Goal: Complete application form

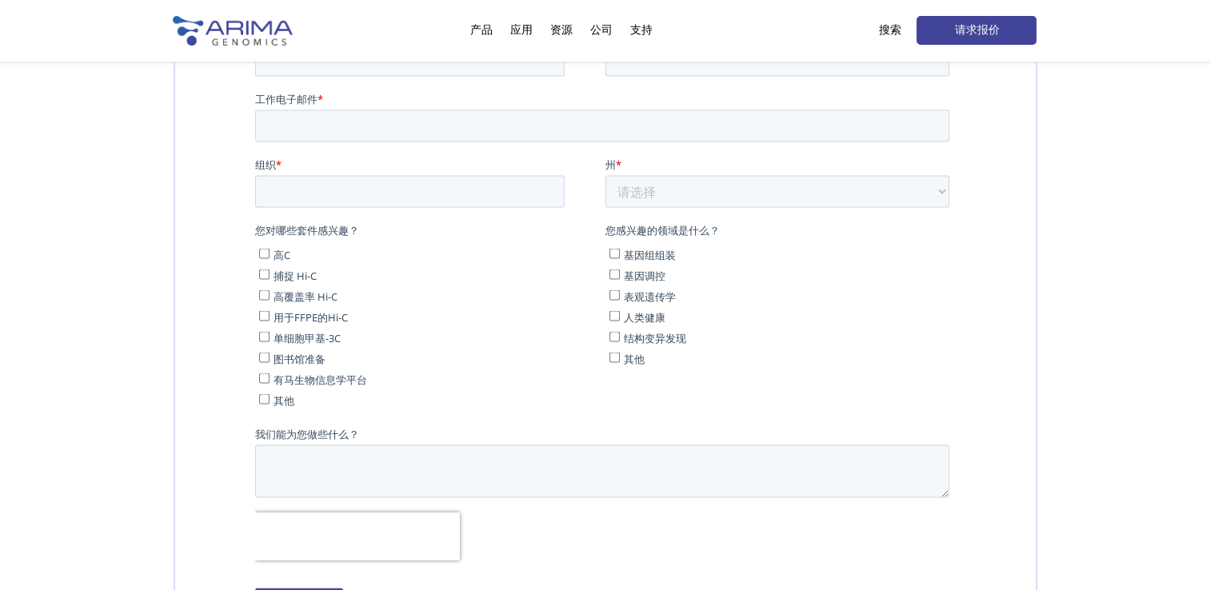
scroll to position [3202, 0]
click at [976, 23] on link "请求报价" at bounding box center [977, 30] width 120 height 29
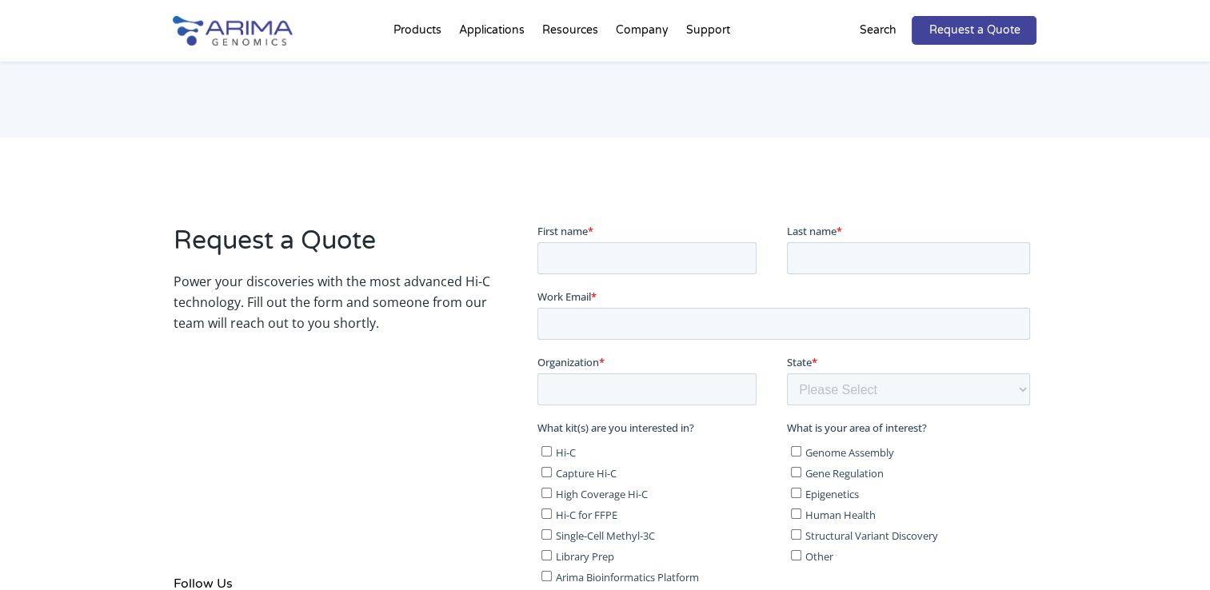
scroll to position [143, 0]
click at [625, 251] on input "First name *" at bounding box center [646, 258] width 219 height 32
type input "[PERSON_NAME]"
type input "416320183@qq.com"
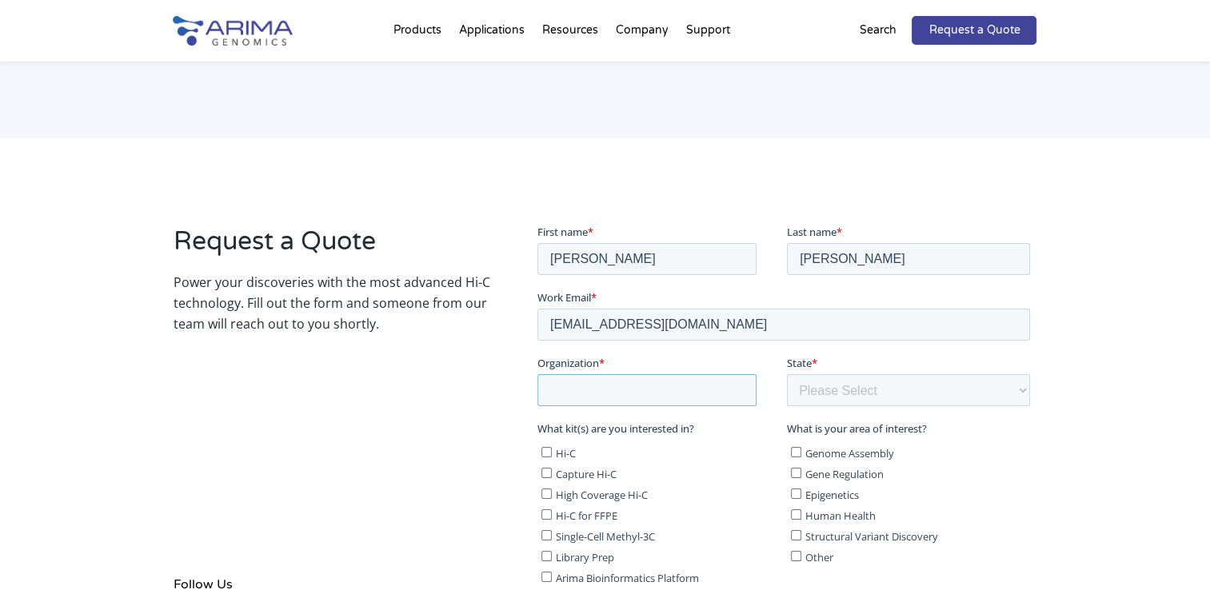
type input "1"
select select "[US_STATE]"
type input "女士"
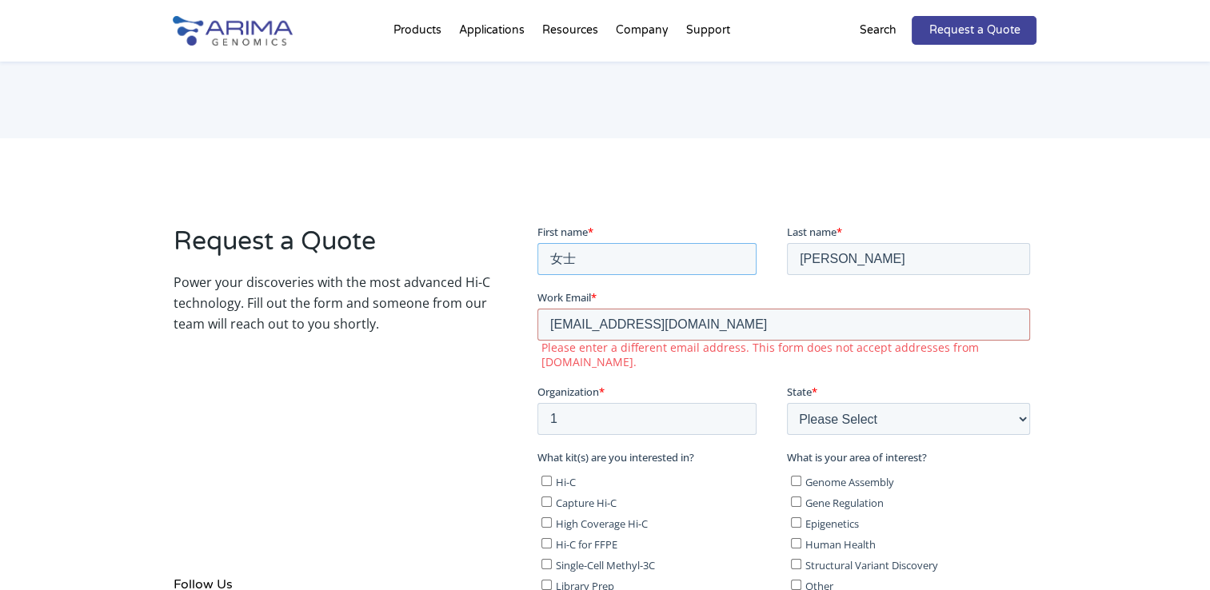
drag, startPoint x: 621, startPoint y: 262, endPoint x: 520, endPoint y: 258, distance: 100.8
click html "First name * 女士 Last name * Lewis Work Email * 416320183@qq.com Please enter a …"
type input "[PERSON_NAME]"
click at [905, 286] on fieldset "First name * Holly Last name * Lewis" at bounding box center [786, 256] width 499 height 66
click at [888, 258] on input "[PERSON_NAME]" at bounding box center [908, 258] width 243 height 32
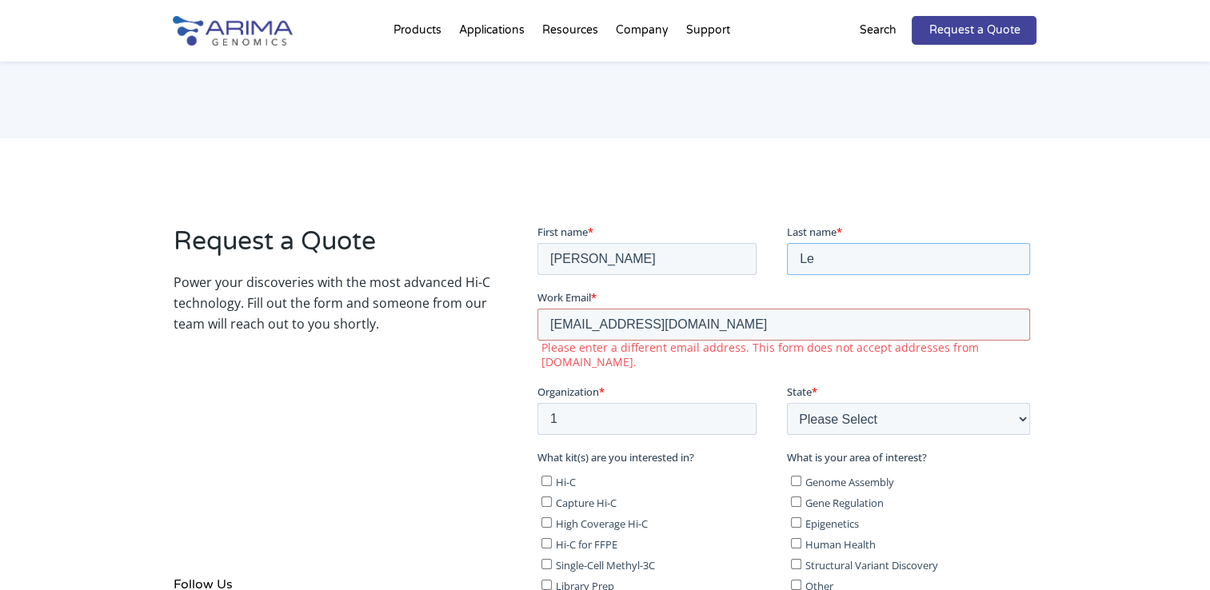
type input "L"
type input "[PERSON_NAME]"
click at [687, 322] on input "416320183@qq.com" at bounding box center [783, 324] width 493 height 32
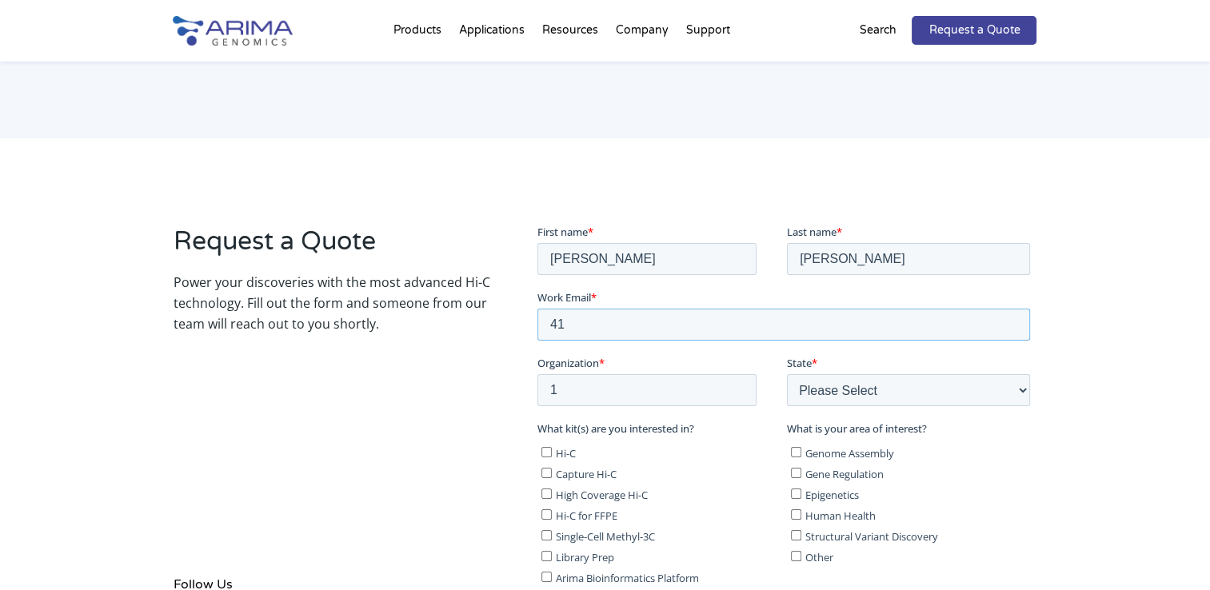
type input "4"
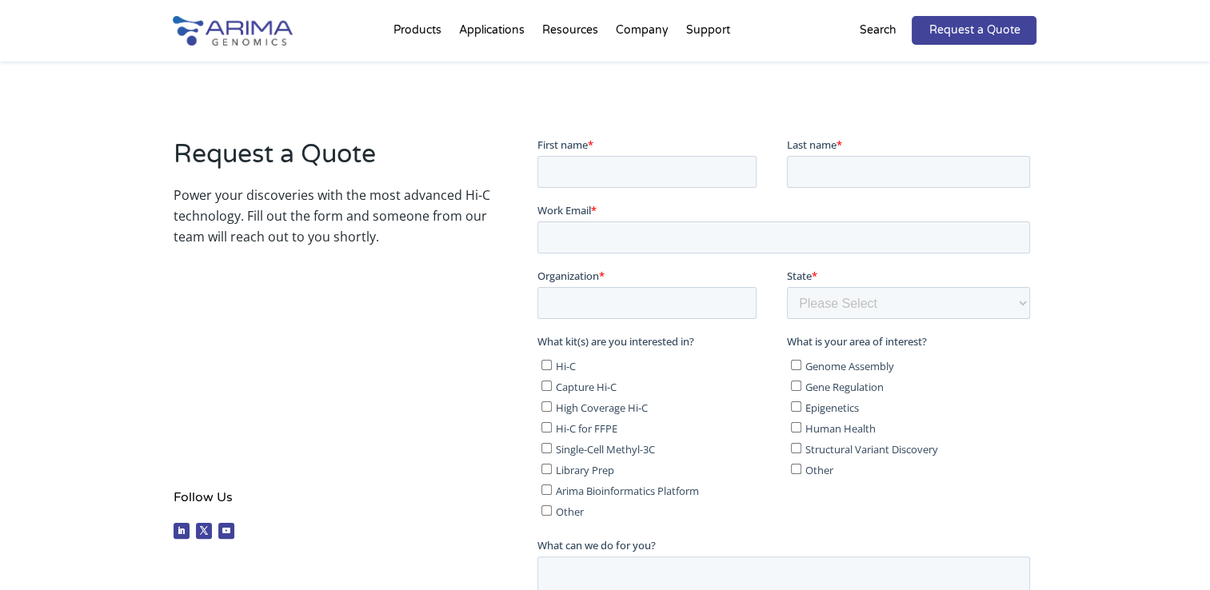
scroll to position [227, 0]
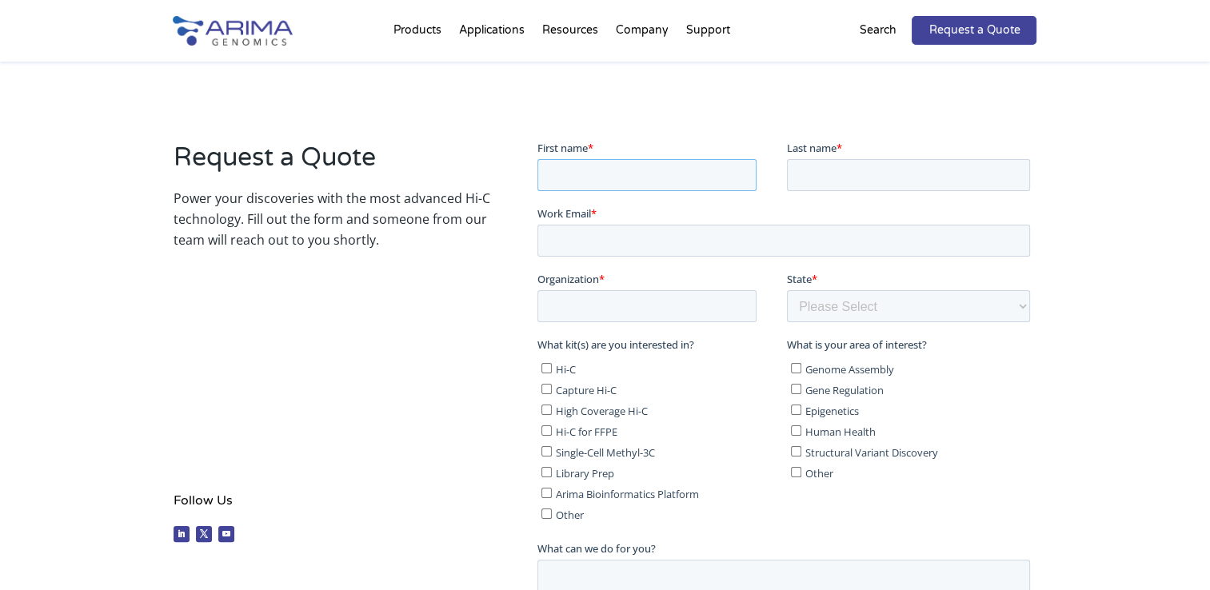
click at [681, 165] on input "First name *" at bounding box center [646, 174] width 219 height 32
type input "[PERSON_NAME]"
click at [850, 178] on input "Last name *" at bounding box center [908, 174] width 243 height 32
type input "[PERSON_NAME]"
click at [633, 241] on input "Work Email *" at bounding box center [783, 240] width 493 height 32
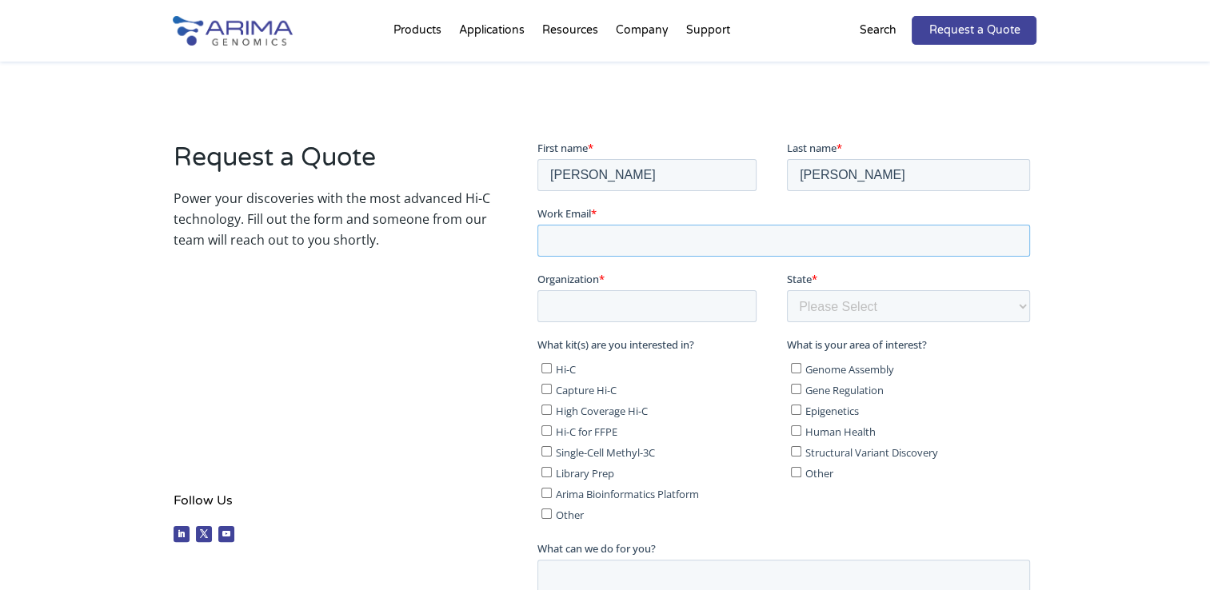
click at [574, 245] on input "Work Email *" at bounding box center [783, 240] width 493 height 32
paste input "[PERSON_NAME][EMAIL_ADDRESS][PERSON_NAME][DOMAIN_NAME]"
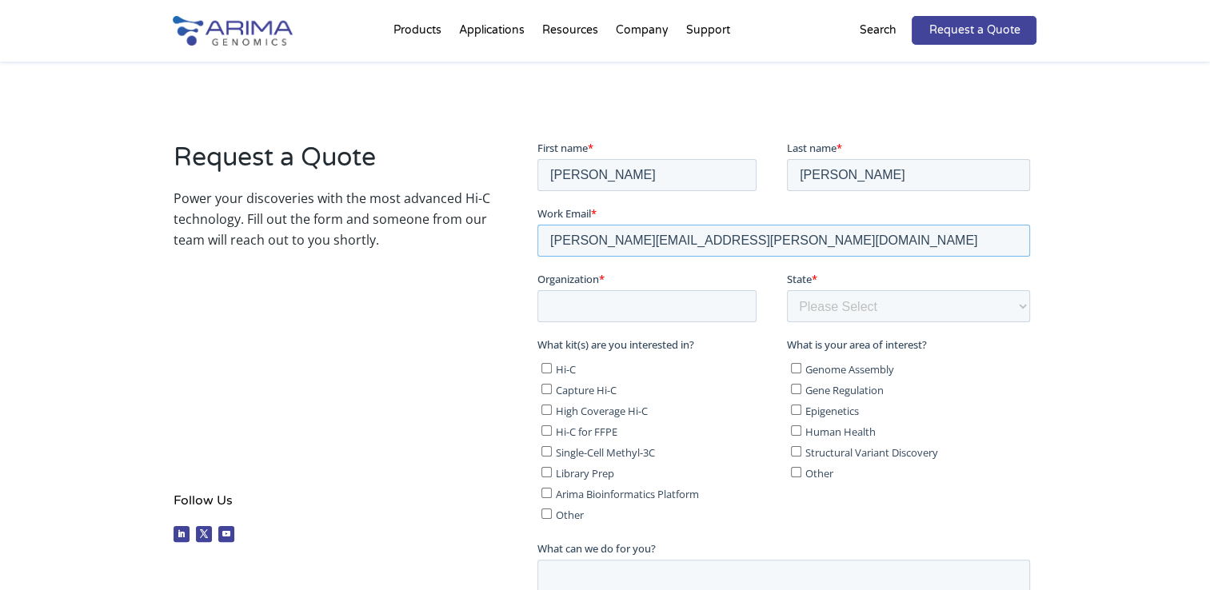
type input "[PERSON_NAME][EMAIL_ADDRESS][PERSON_NAME][DOMAIN_NAME]"
click at [554, 291] on input "Organization *" at bounding box center [646, 306] width 219 height 32
type input "BioVenic"
click at [841, 303] on select "Please Select Other/Non-US [US_STATE] [US_STATE] [US_STATE] [US_STATE] [US_STAT…" at bounding box center [908, 306] width 243 height 32
select select "[US_STATE]"
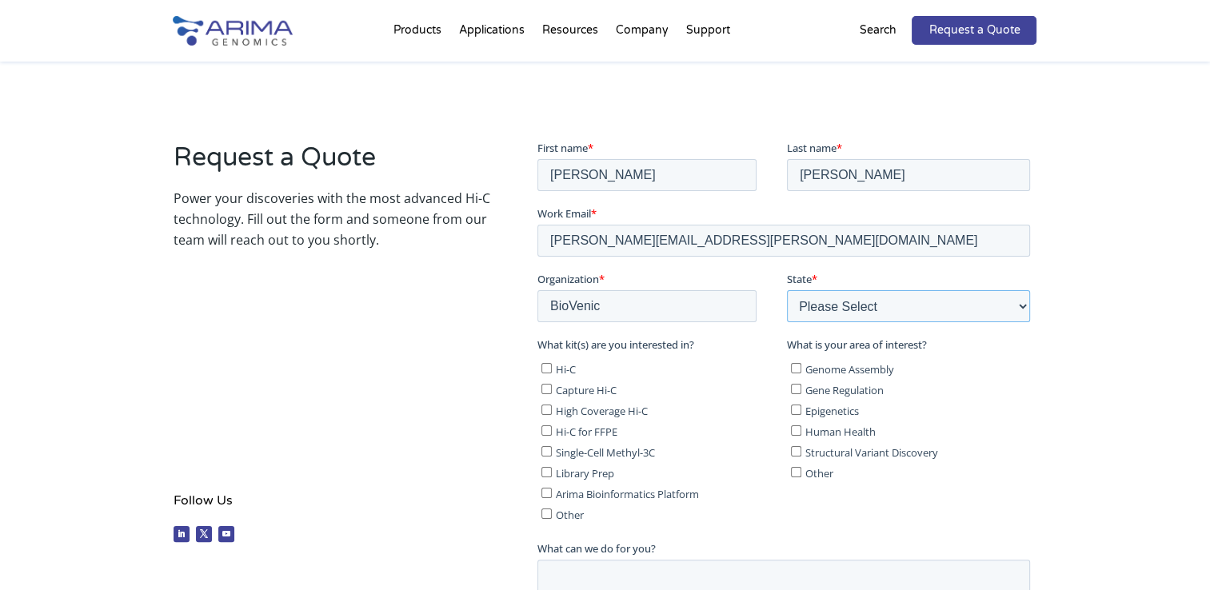
click at [787, 290] on select "Please Select Other/Non-US [US_STATE] [US_STATE] [US_STATE] [US_STATE] [US_STAT…" at bounding box center [908, 306] width 243 height 32
click at [382, 389] on div "Request a Quote Power your discoveries with the most advanced Hi-C technology. …" at bounding box center [332, 345] width 317 height 410
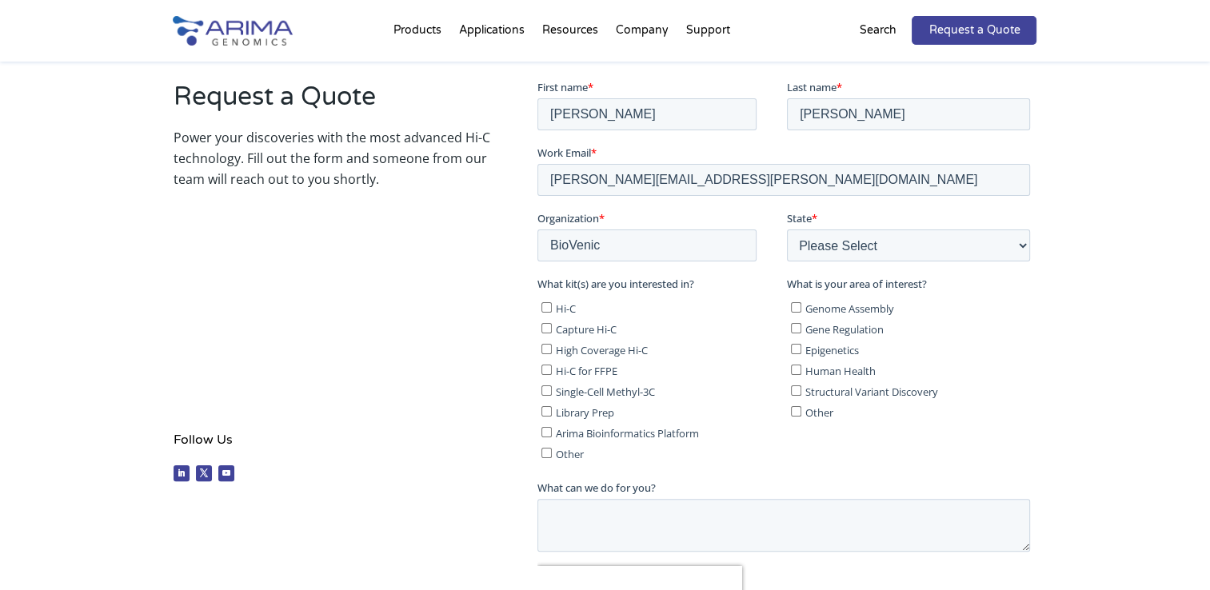
scroll to position [289, 0]
click at [549, 324] on input "Capture Hi-C" at bounding box center [546, 327] width 10 height 10
checkbox input "true"
click at [799, 346] on input "Epigenetics" at bounding box center [796, 347] width 10 height 10
checkbox input "true"
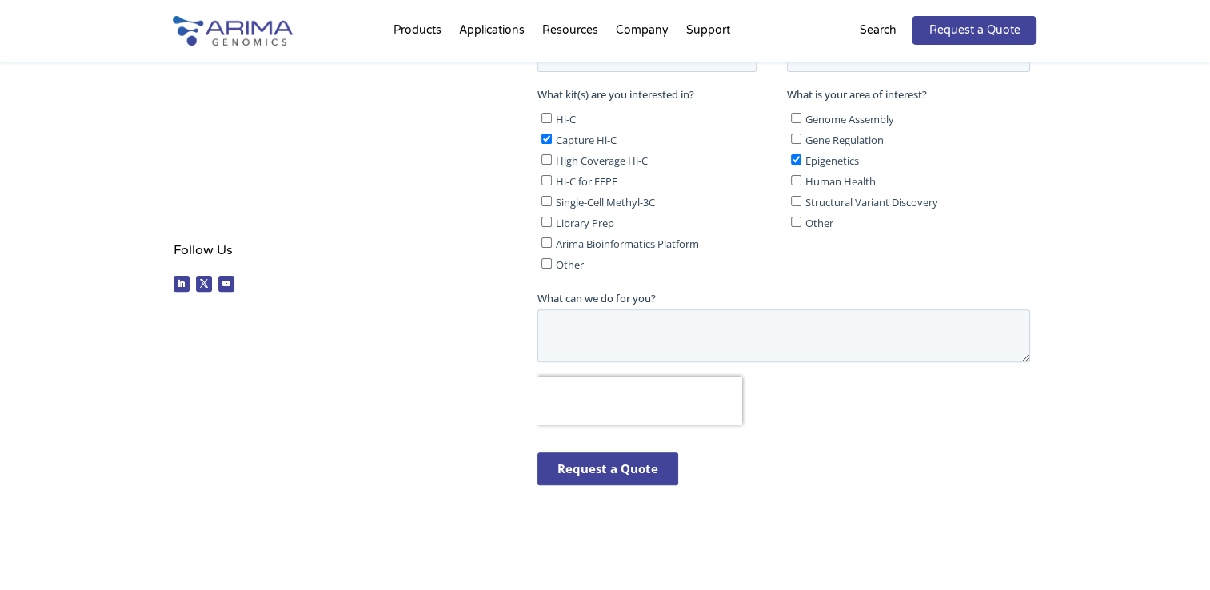
scroll to position [490, 0]
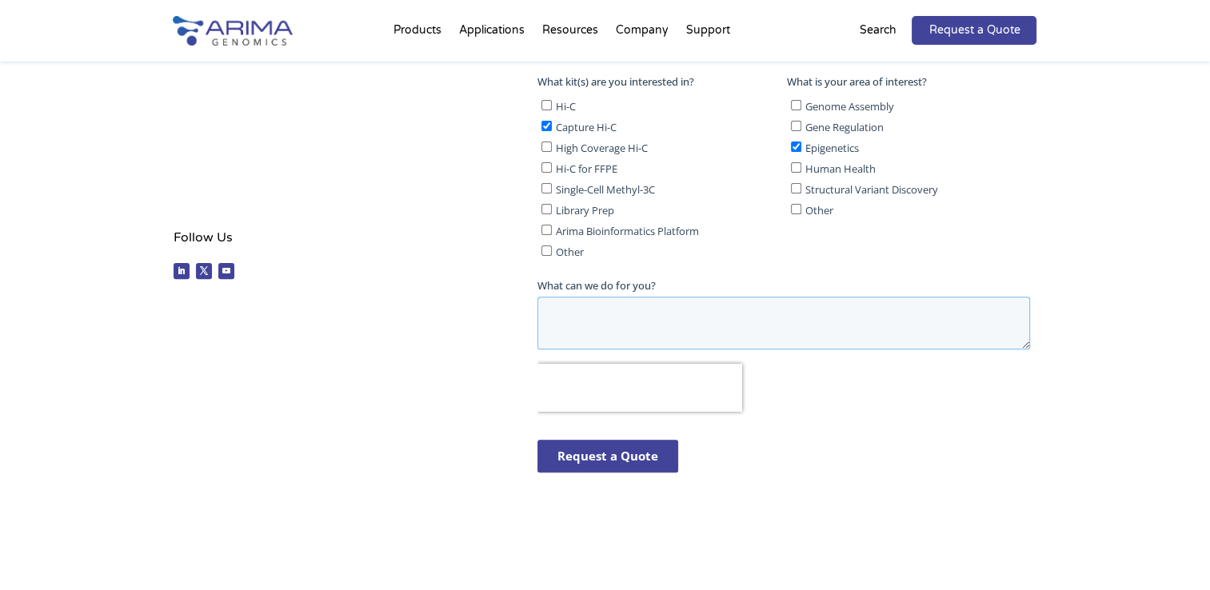
click at [654, 320] on textarea "What can we do for you?" at bounding box center [783, 323] width 493 height 53
click at [606, 312] on textarea "What can we do for you?" at bounding box center [783, 323] width 493 height 53
click at [569, 318] on textarea "What can we do for you?" at bounding box center [783, 323] width 493 height 53
paste textarea "Dear ARIMA GENOMICS Team, I’m reaching out on behalf of a client interested in …"
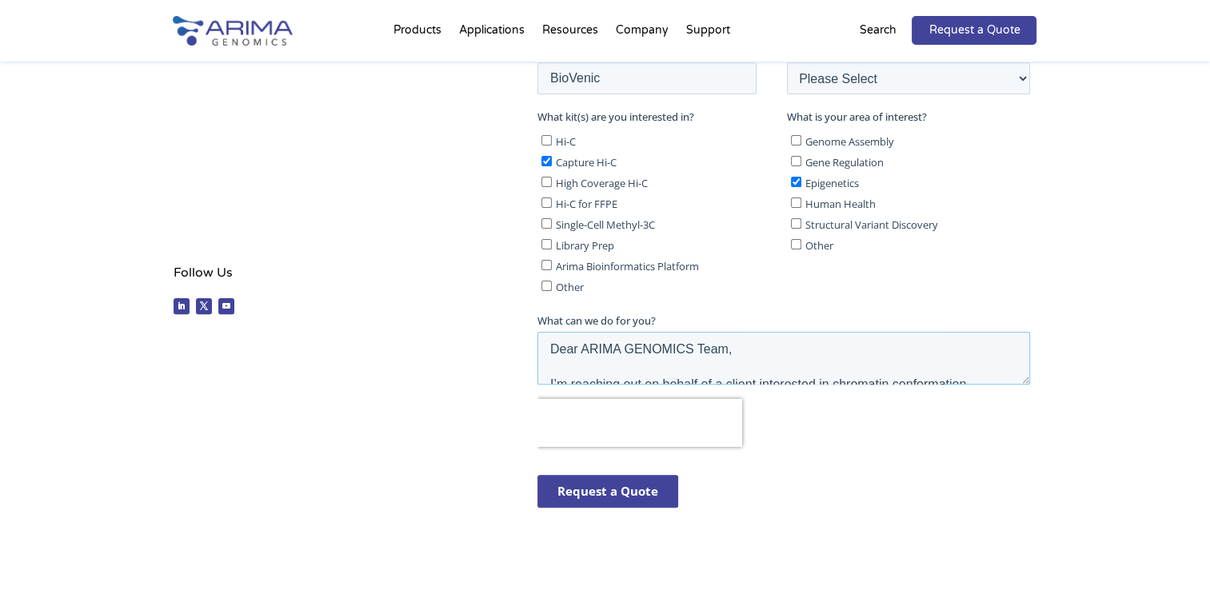
scroll to position [457, 0]
click at [620, 350] on textarea "Dear ARIMA GENOMICS Team, I’m reaching out on behalf of a client interested in …" at bounding box center [783, 356] width 493 height 53
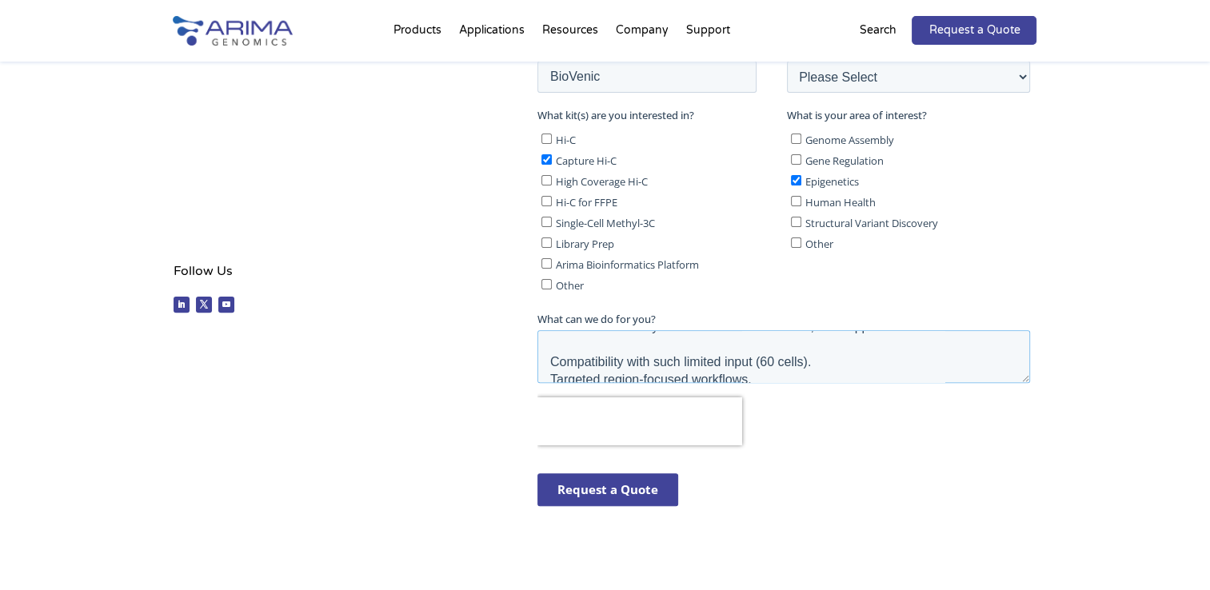
scroll to position [136, 0]
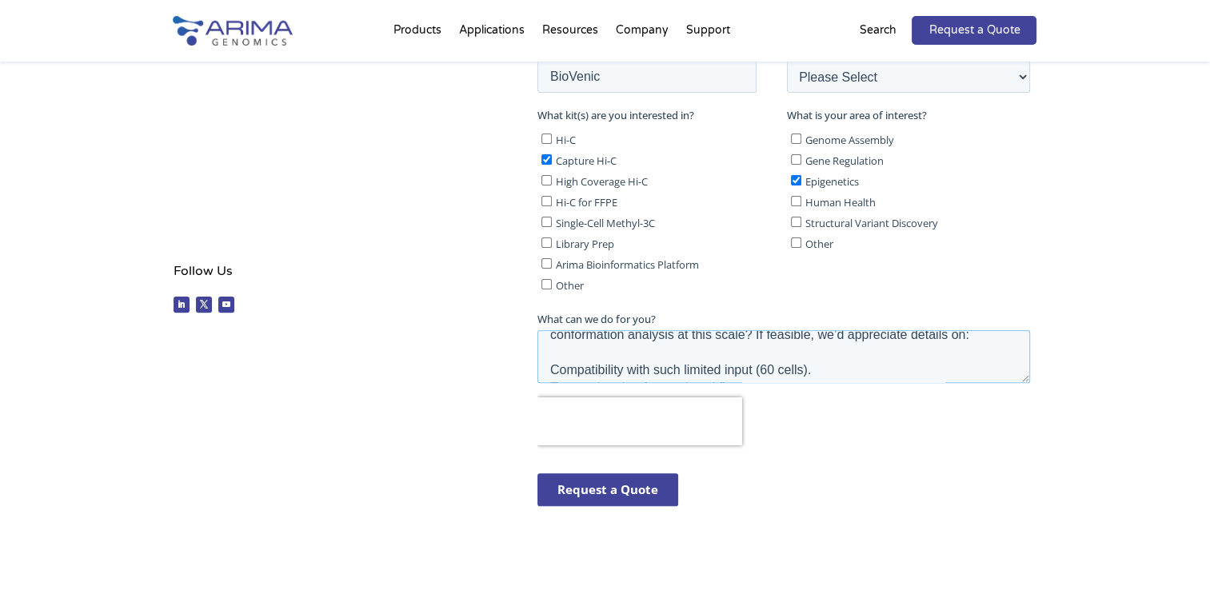
click at [840, 371] on textarea "Dear Arima Genomics Team, I’m reaching out on behalf of a client interested in …" at bounding box center [783, 356] width 493 height 53
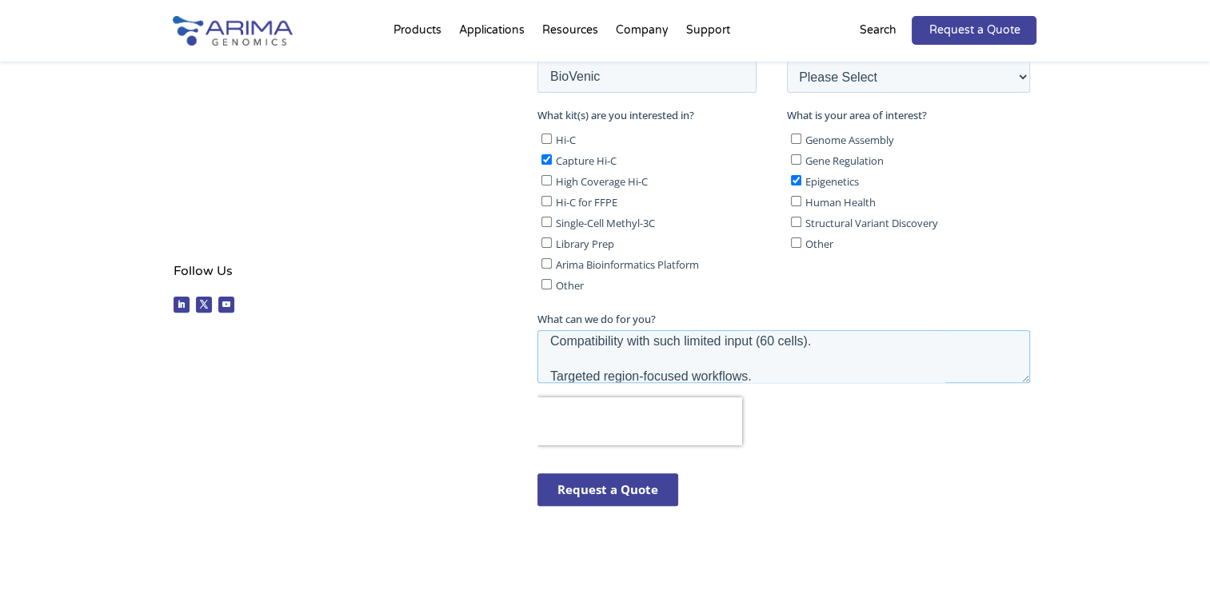
scroll to position [171, 0]
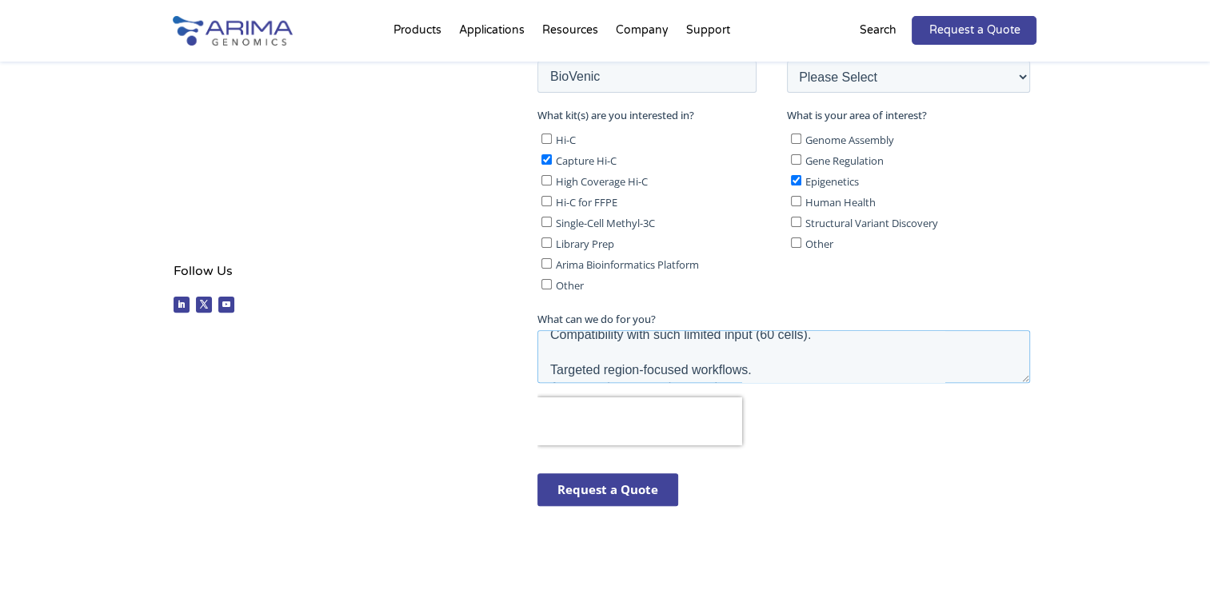
click at [840, 371] on textarea "Dear Arima Genomics Team, I’m reaching out on behalf of a client interested in …" at bounding box center [783, 356] width 493 height 53
click at [813, 355] on textarea "Dear Arima Genomics Team, I’m reaching out on behalf of a client interested in …" at bounding box center [783, 356] width 493 height 53
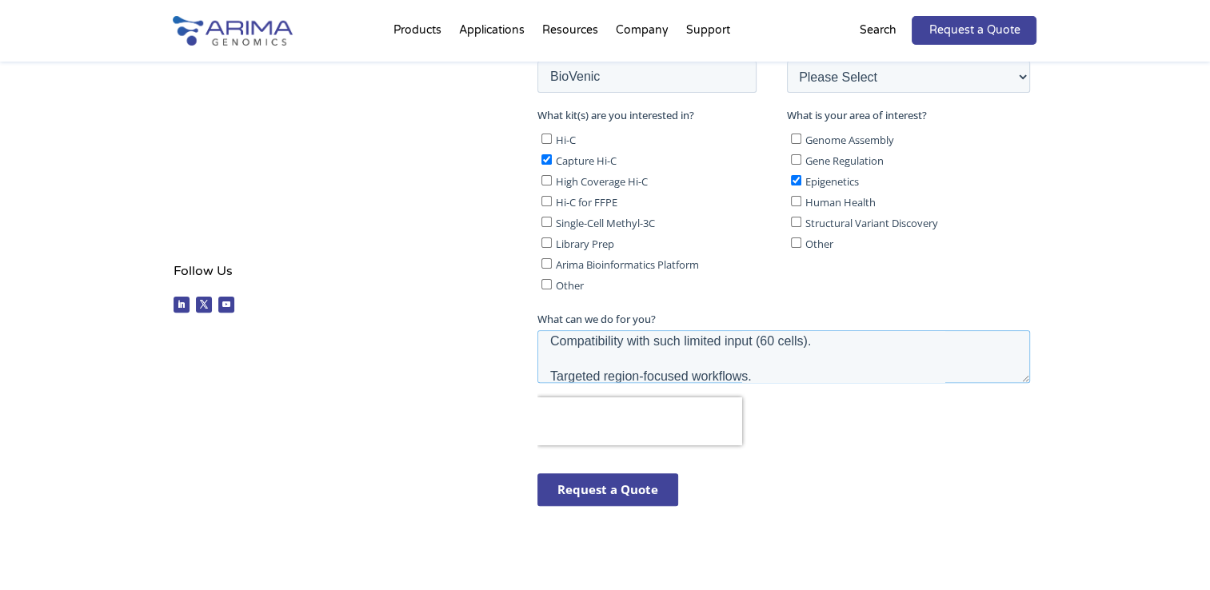
click at [552, 375] on textarea "Dear Arima Genomics Team, I’m reaching out on behalf of a client interested in …" at bounding box center [783, 356] width 493 height 53
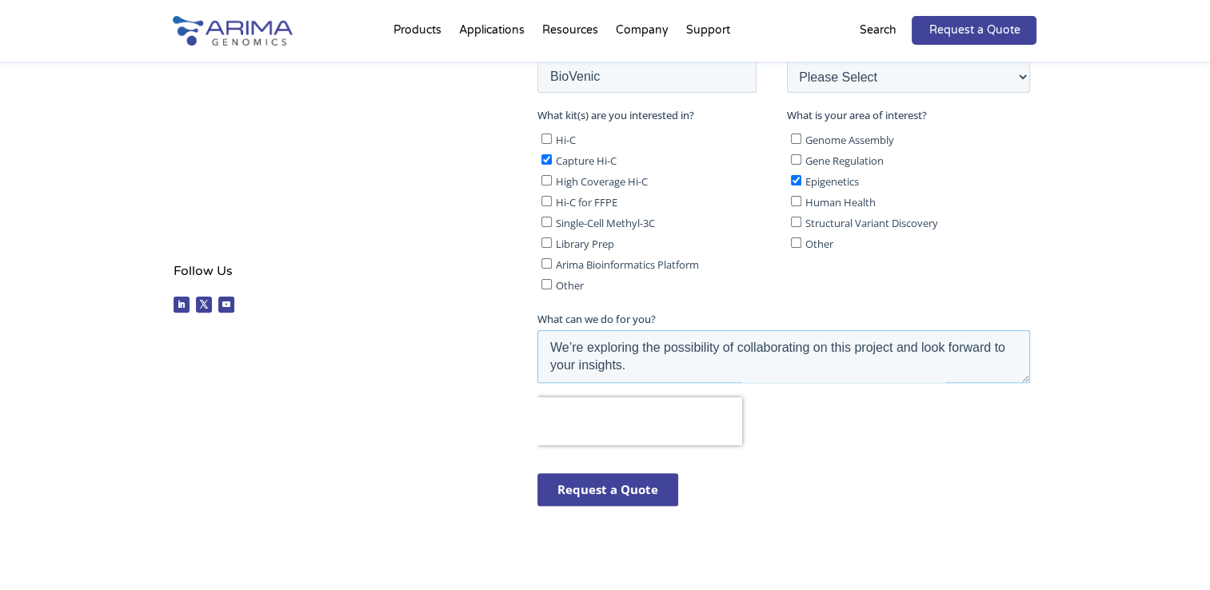
scroll to position [282, 0]
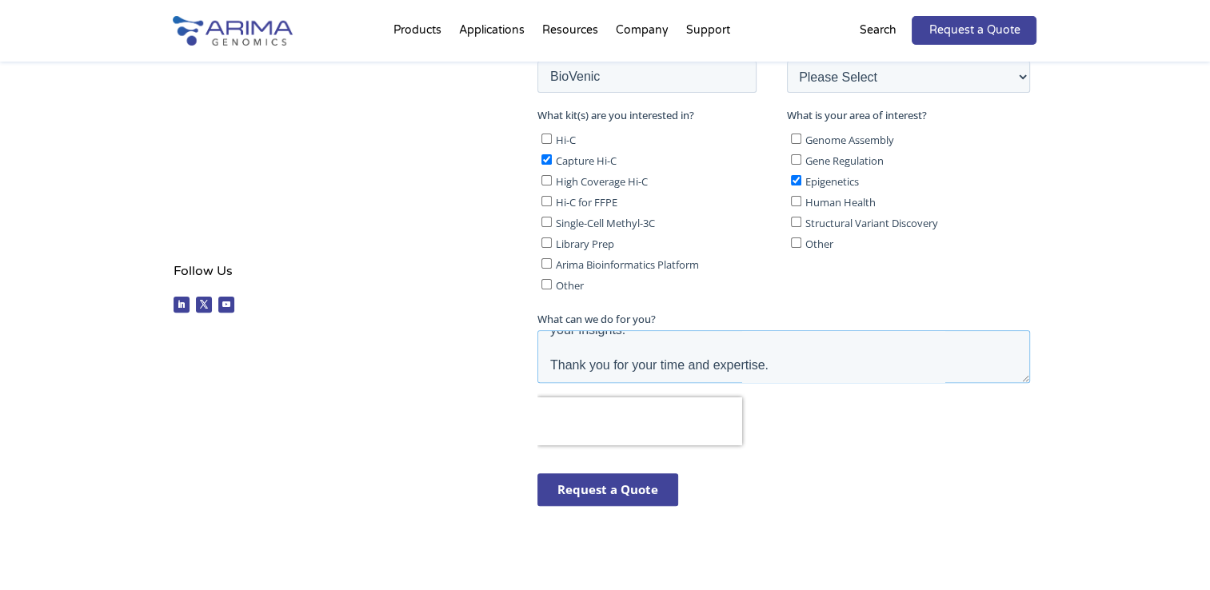
click at [774, 368] on textarea "Dear Arima Genomics Team, I’m reaching out on behalf of a client interested in …" at bounding box center [783, 356] width 493 height 53
type textarea "Dear Arima Genomics Team, I’m reaching out on behalf of a client interested in …"
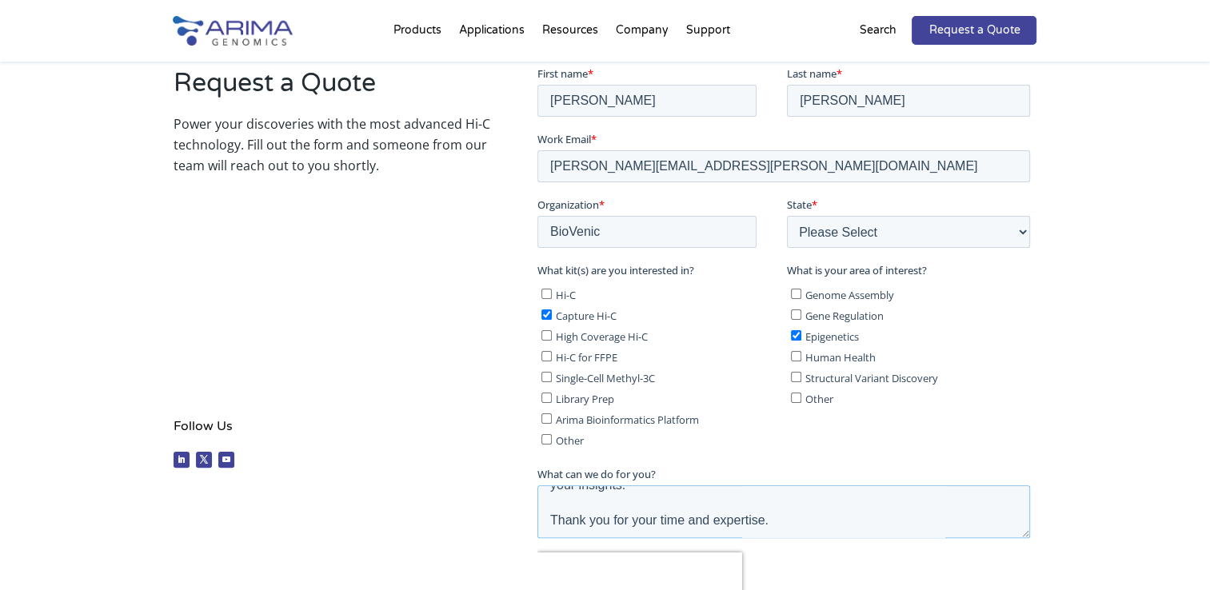
scroll to position [304, 0]
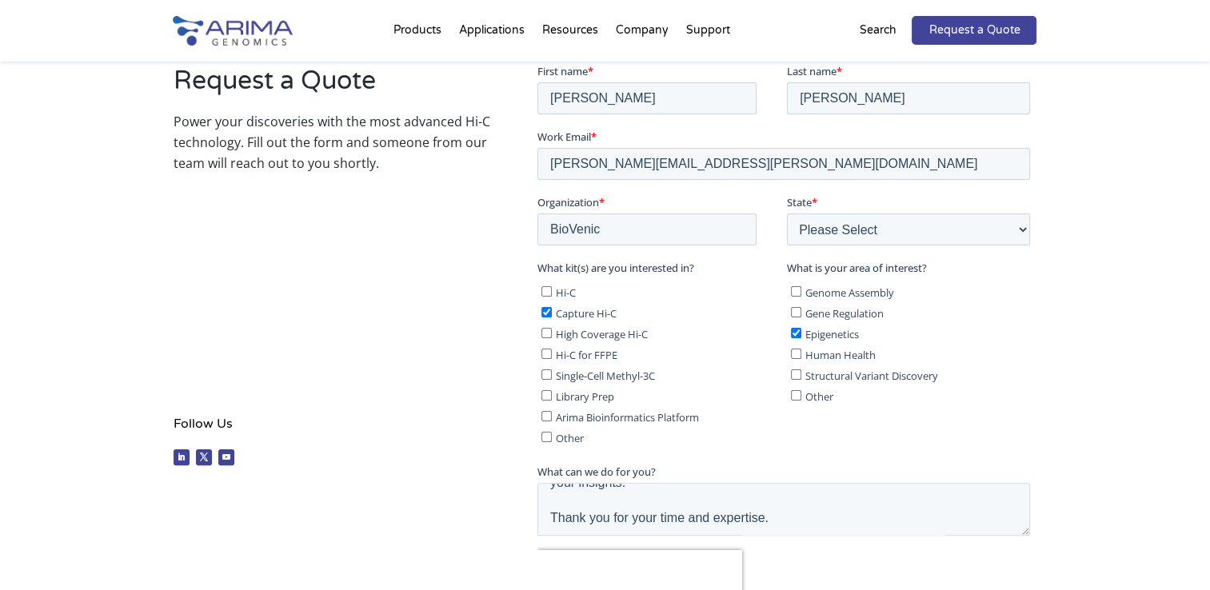
click at [287, 214] on div "Request a Quote Power your discoveries with the most advanced Hi-C technology. …" at bounding box center [332, 268] width 317 height 410
drag, startPoint x: 715, startPoint y: 166, endPoint x: 504, endPoint y: 162, distance: 211.2
click html "First name * [PERSON_NAME] Last name * [PERSON_NAME] Work Email * [PERSON_NAME]…"
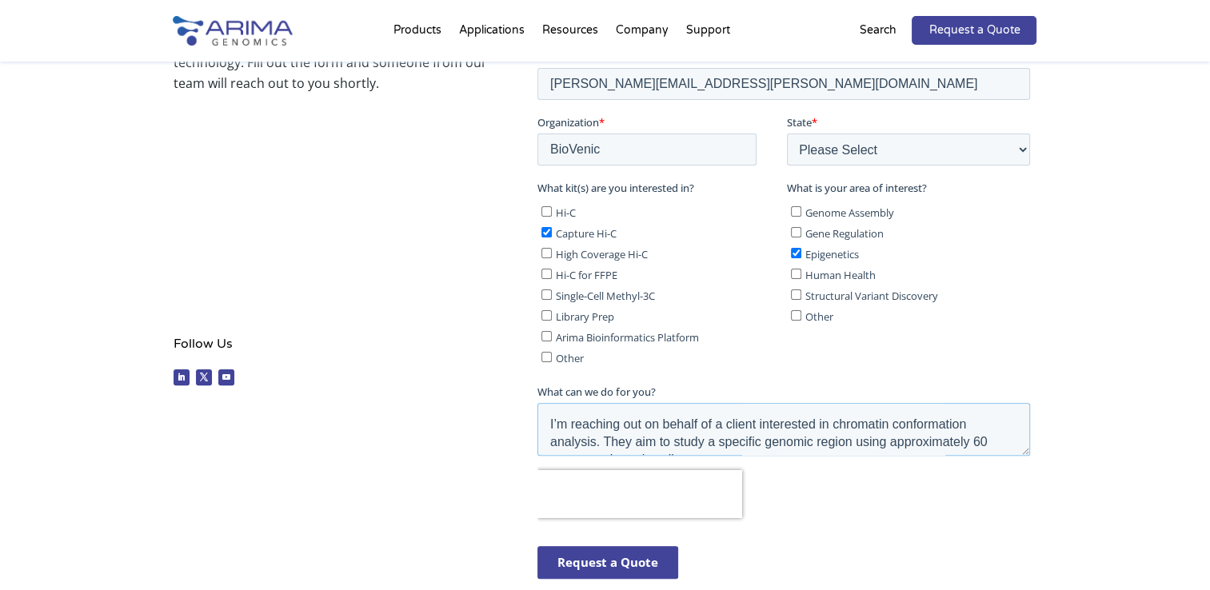
scroll to position [0, 0]
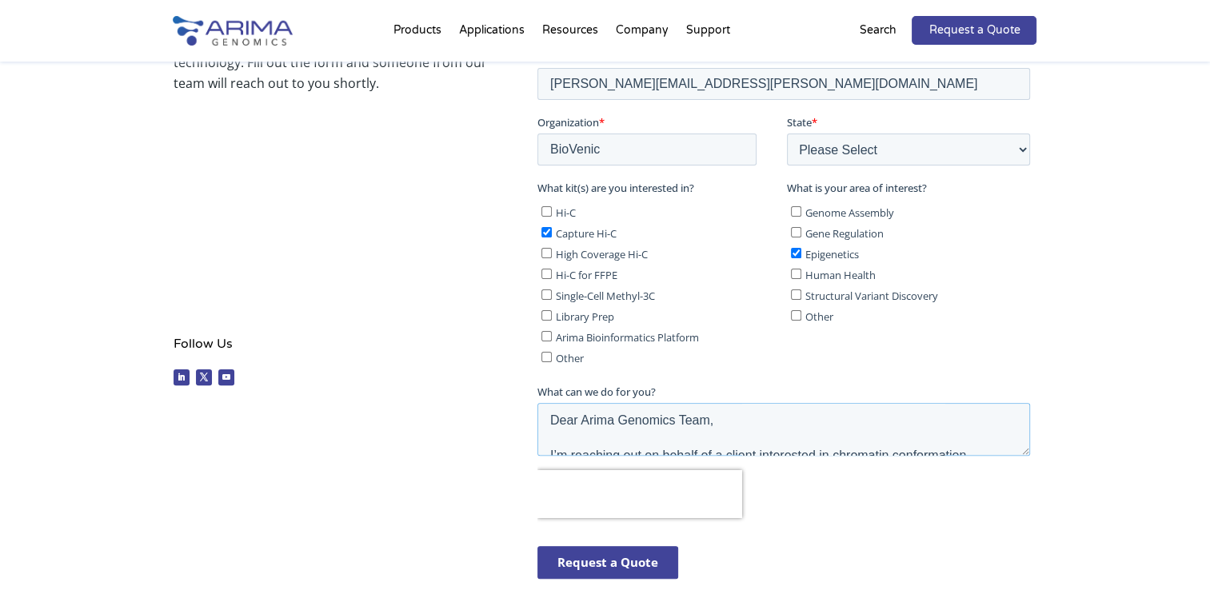
drag, startPoint x: 789, startPoint y: 449, endPoint x: 505, endPoint y: 410, distance: 286.5
click html "First name * [PERSON_NAME] Last name * [PERSON_NAME] Work Email * [PERSON_NAME]…"
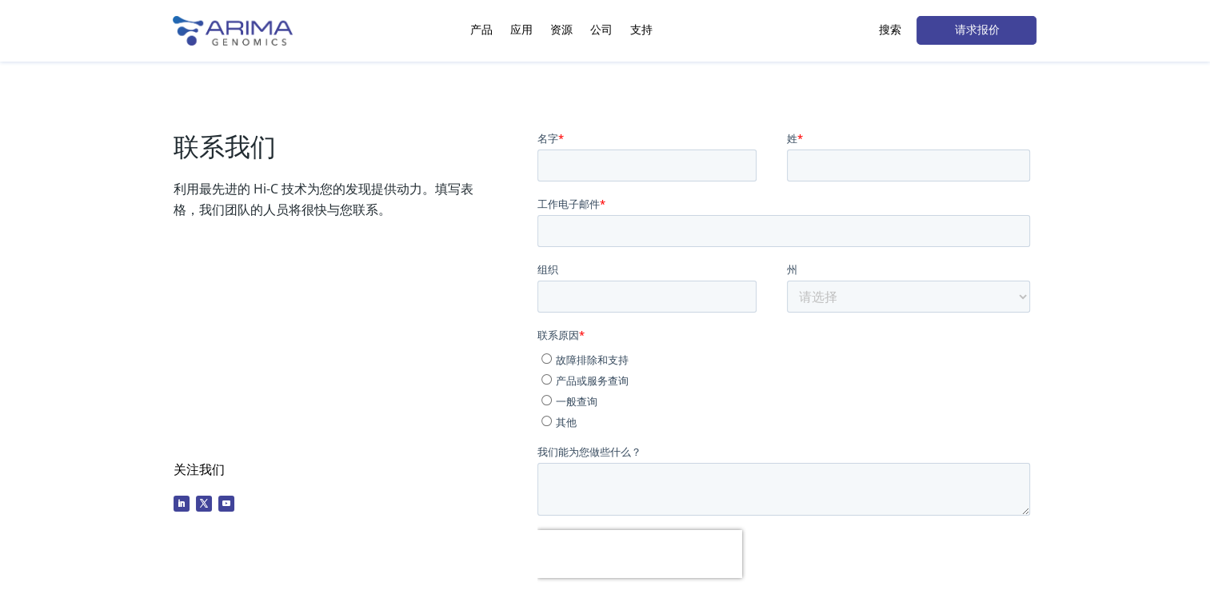
scroll to position [244, 0]
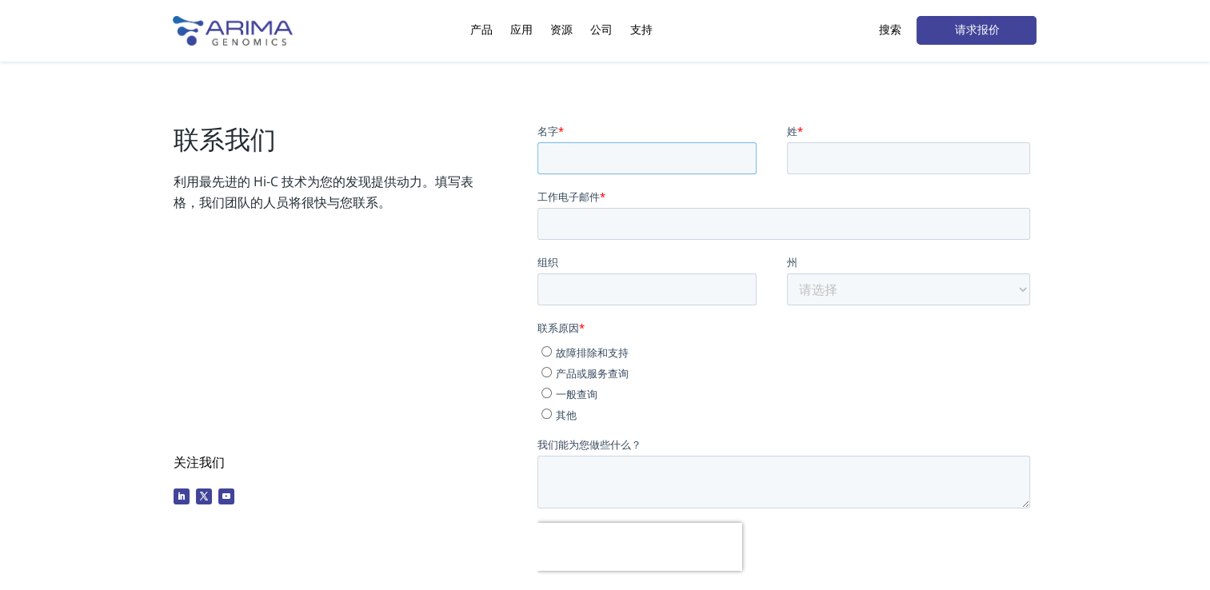
click at [575, 170] on input "名字 *" at bounding box center [646, 158] width 219 height 32
type input "[PERSON_NAME]"
click at [814, 162] on input "姓 *" at bounding box center [908, 158] width 243 height 32
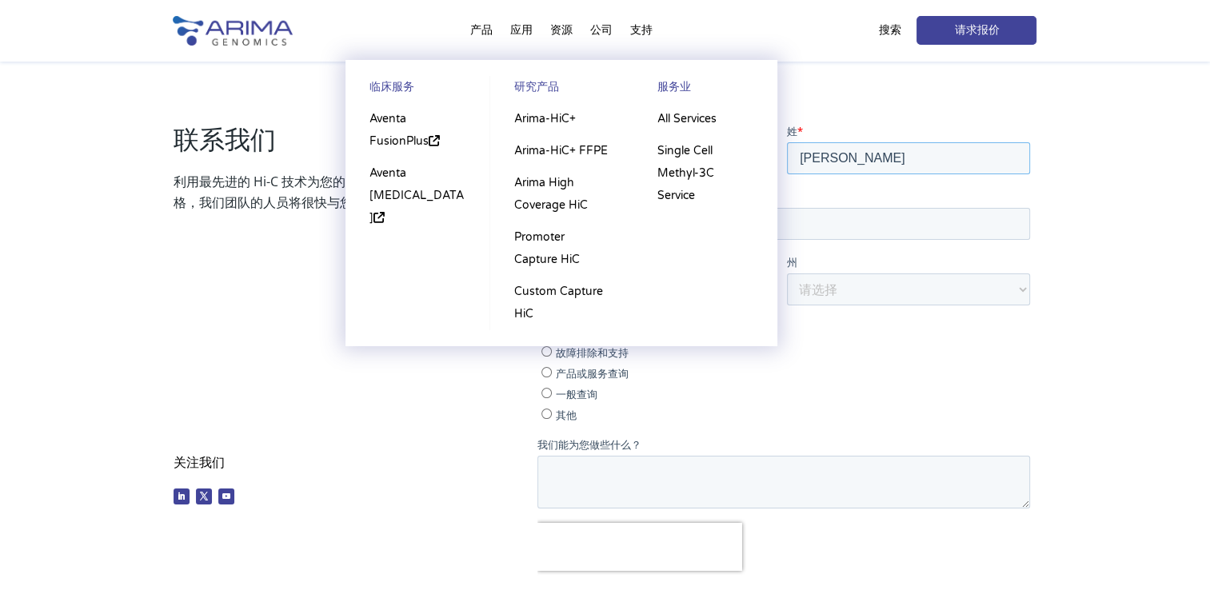
type input "[PERSON_NAME]"
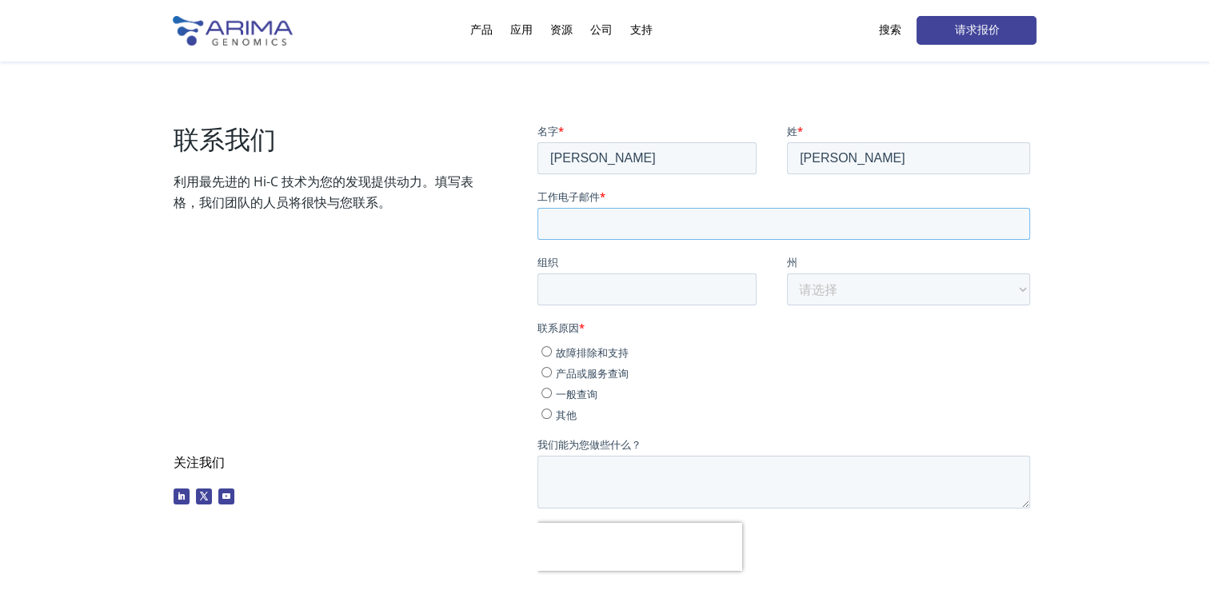
click at [588, 218] on input "工作电子邮件 *" at bounding box center [783, 223] width 493 height 32
paste input "[PERSON_NAME][EMAIL_ADDRESS][PERSON_NAME][DOMAIN_NAME]"
type input "[PERSON_NAME][EMAIL_ADDRESS][PERSON_NAME][DOMAIN_NAME]"
click at [546, 293] on input "组织" at bounding box center [646, 289] width 219 height 32
click at [453, 289] on div "联系我们 利用最先进的 Hi-C 技术为您的发现提供动力。填写表格，我们团队的人员将很快与您联系。 关注我们 Follow Follow Follow" at bounding box center [332, 317] width 317 height 389
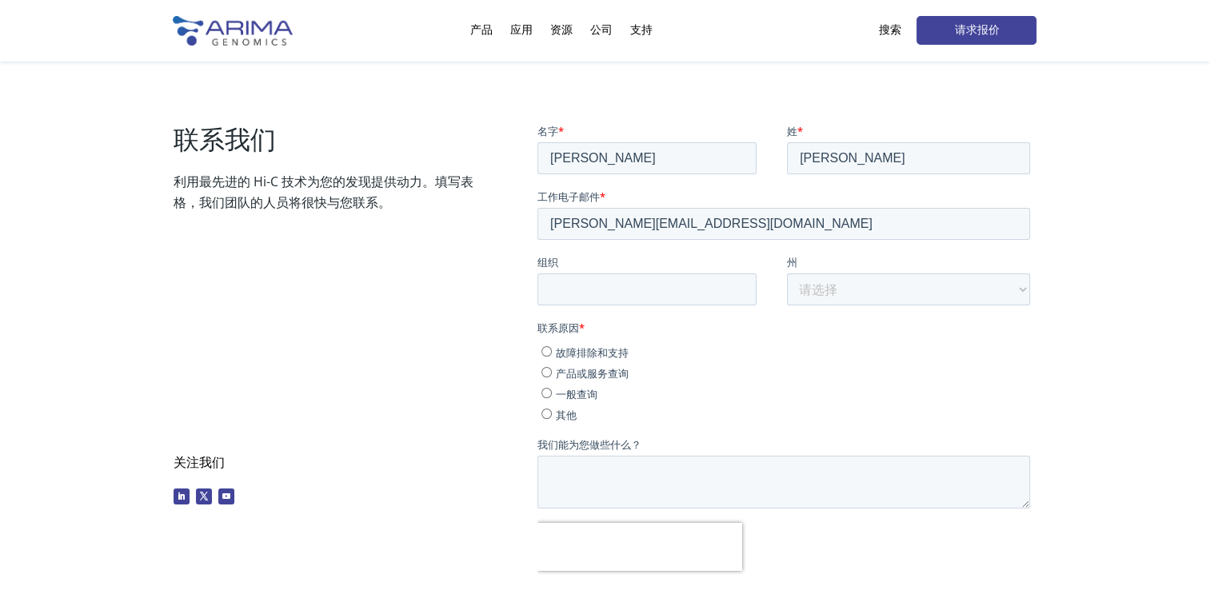
click at [576, 373] on span "产品或服务查询" at bounding box center [592, 372] width 73 height 14
click at [552, 373] on input "产品或服务查询" at bounding box center [546, 371] width 10 height 10
radio input "true"
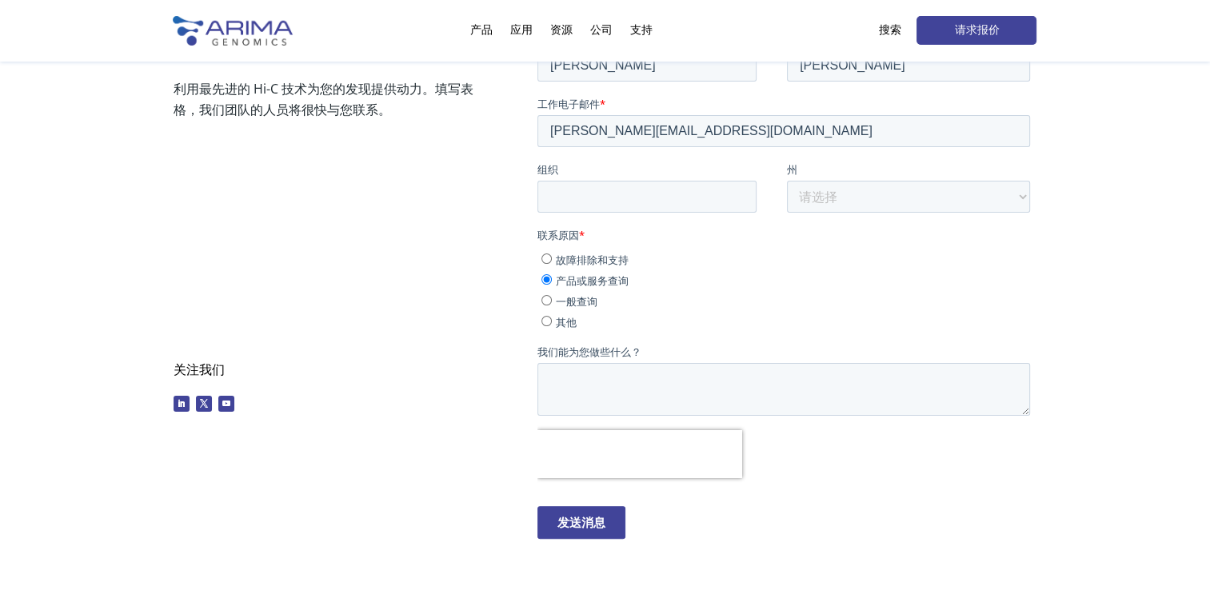
scroll to position [353, 0]
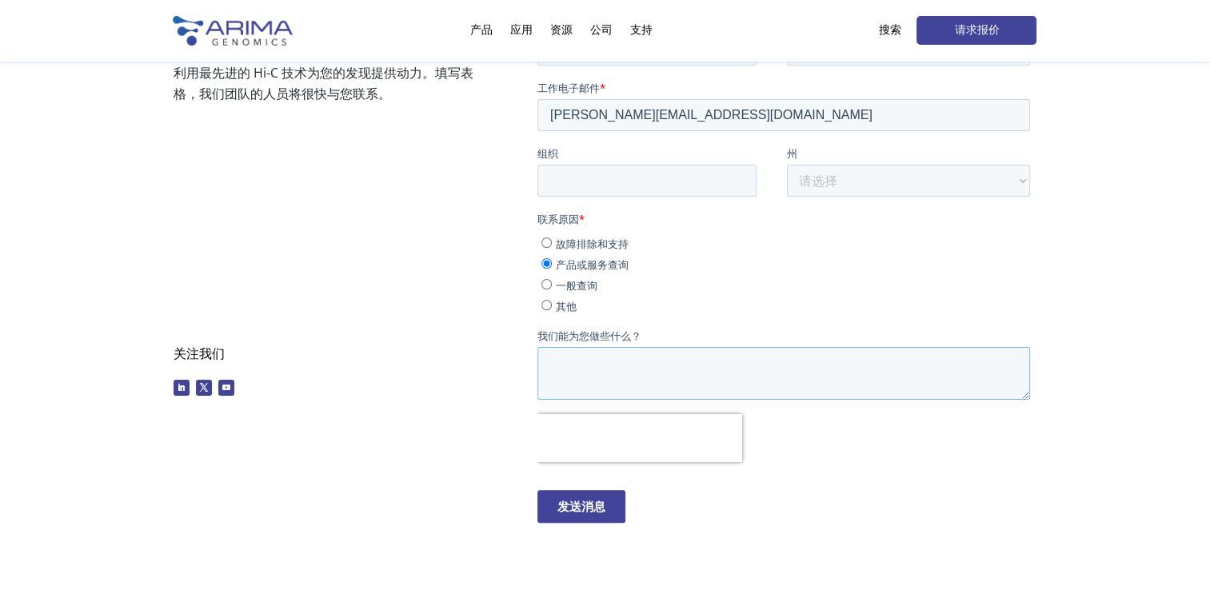
click at [565, 362] on textarea "我们能为您做些什么？" at bounding box center [783, 372] width 493 height 53
paste textarea "Dear Arima Genomics Team, I’m reaching out on behalf of a client interested in …"
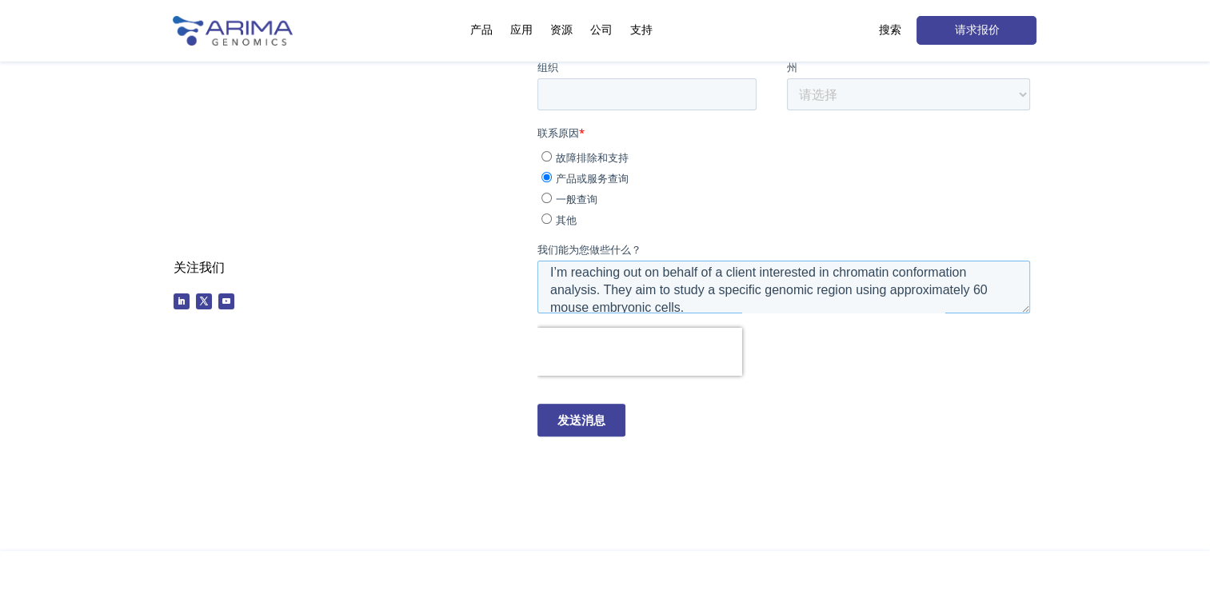
scroll to position [42, 0]
click at [625, 270] on textarea "Dear Arima Genomics Team, I’m reaching out on behalf of a client interested in …" at bounding box center [783, 287] width 493 height 53
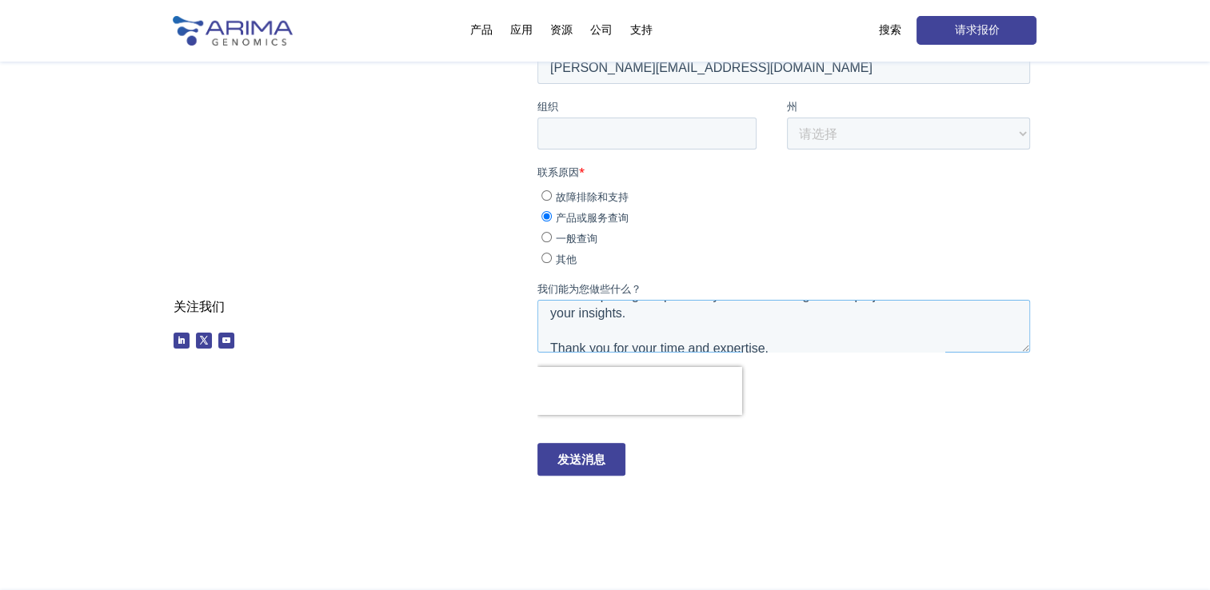
scroll to position [420, 0]
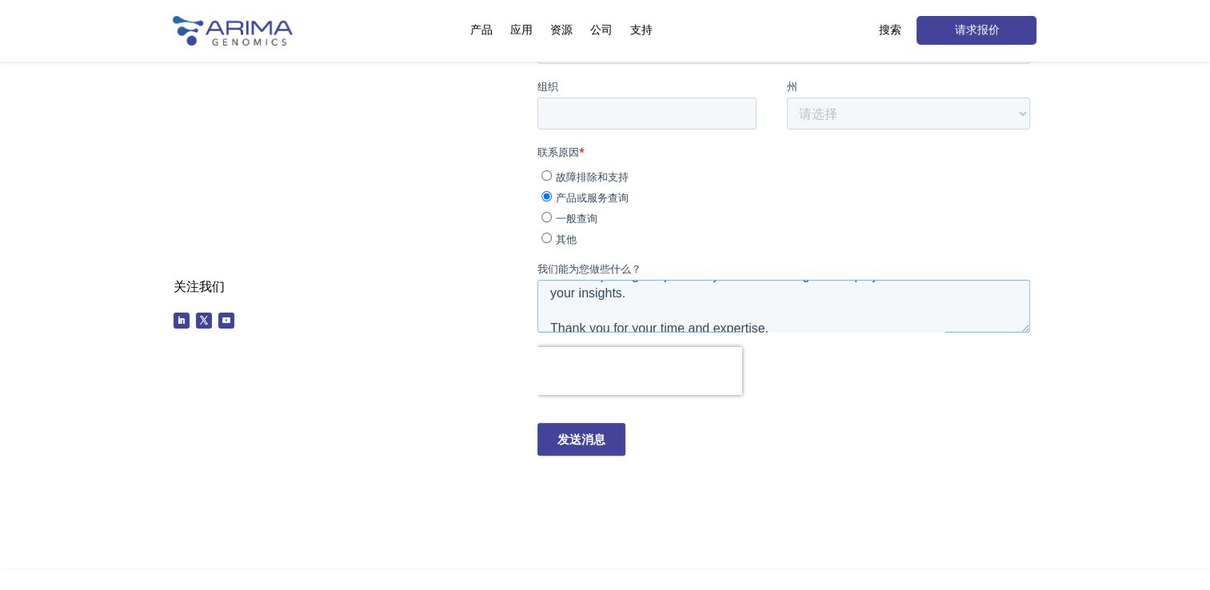
type textarea "Dear Arima Genomics Team, I’m reaching out on behalf of a client interested in …"
click at [578, 441] on input "Send Message" at bounding box center [581, 439] width 88 height 33
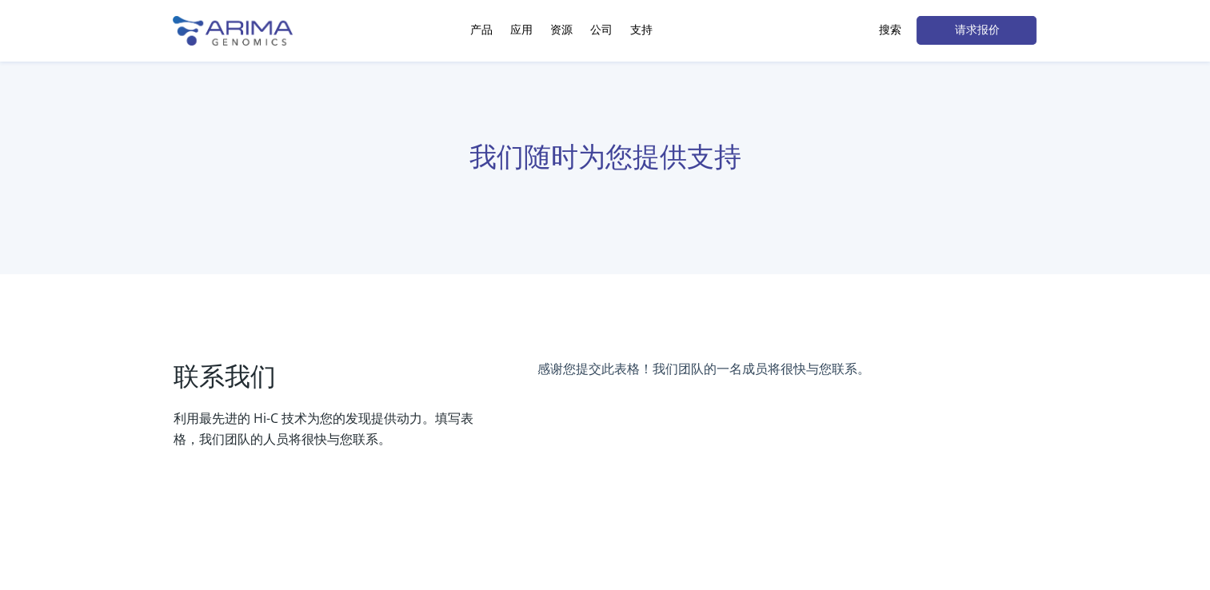
scroll to position [0, 0]
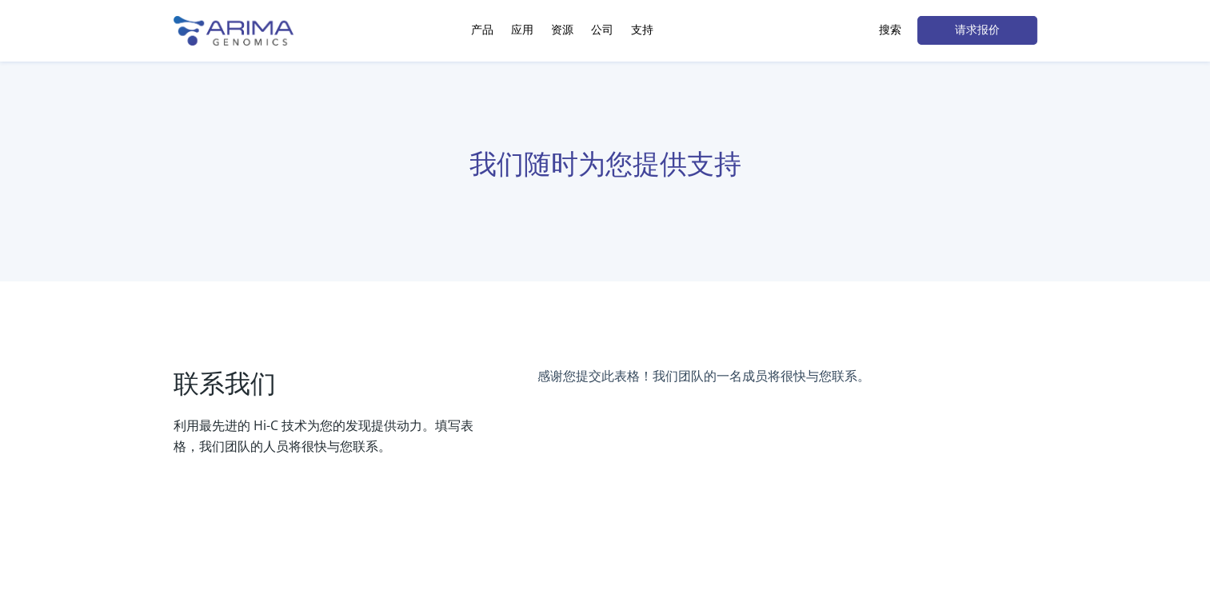
drag, startPoint x: 454, startPoint y: 326, endPoint x: 815, endPoint y: 268, distance: 365.4
click at [815, 268] on div "我们随时为您提供支持" at bounding box center [605, 172] width 1210 height 220
